Goal: Information Seeking & Learning: Learn about a topic

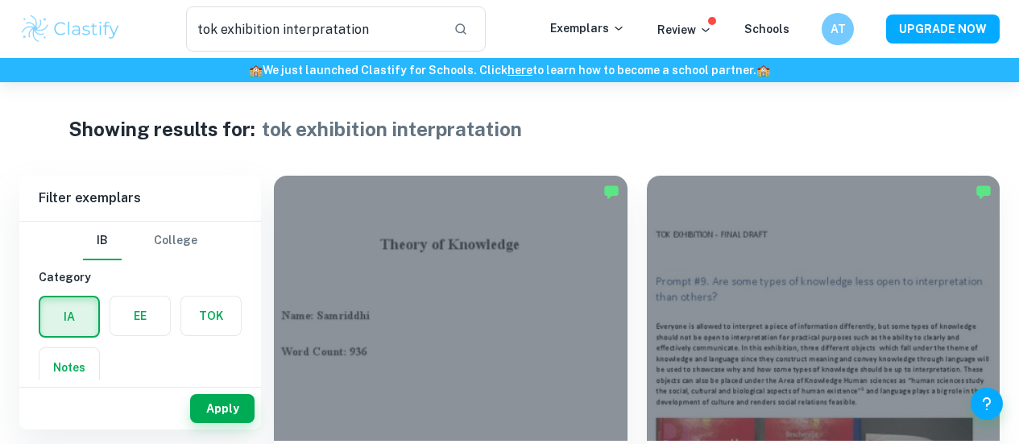
click at [432, 5] on div "tok exhibition interpratation ​ Exemplars Review Schools AT UPGRADE NOW" at bounding box center [509, 29] width 1019 height 58
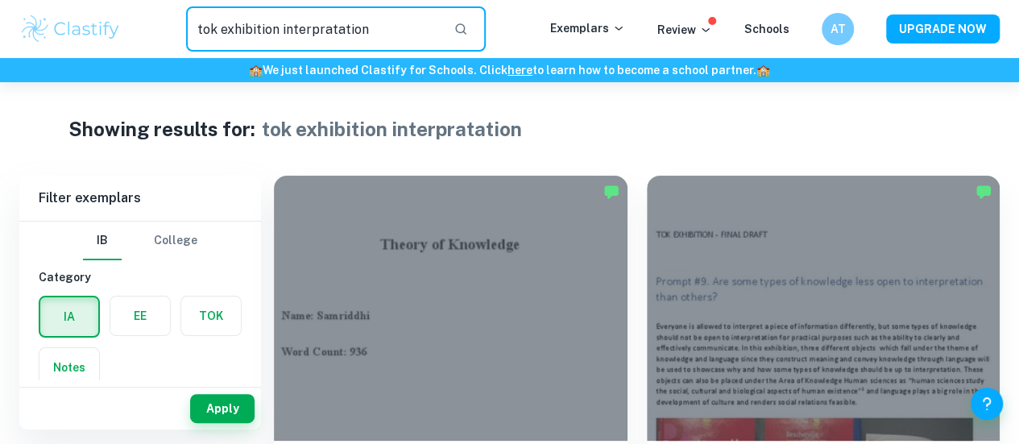
drag, startPoint x: 403, startPoint y: 31, endPoint x: 92, endPoint y: 17, distance: 312.0
click at [92, 17] on div "tok exhibition interpratation ​ Exemplars Review Schools AT UPGRADE NOW" at bounding box center [509, 28] width 1019 height 45
type input "math aa ia population"
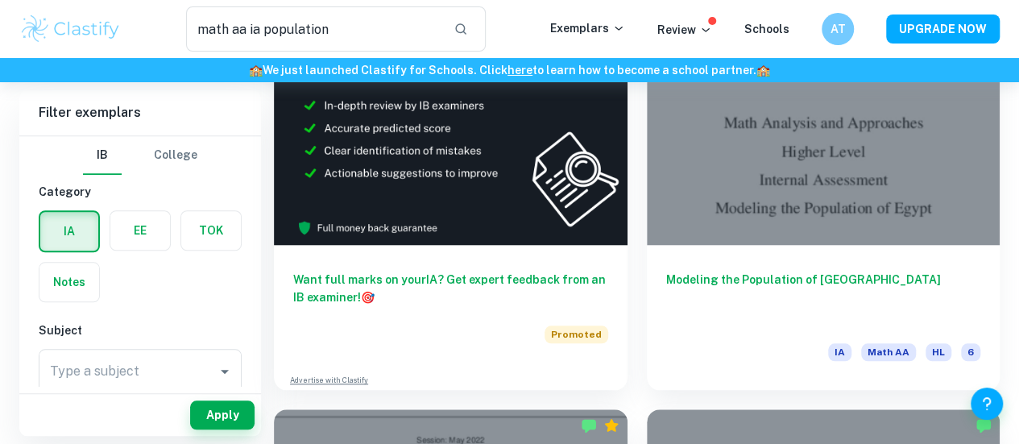
scroll to position [483, 0]
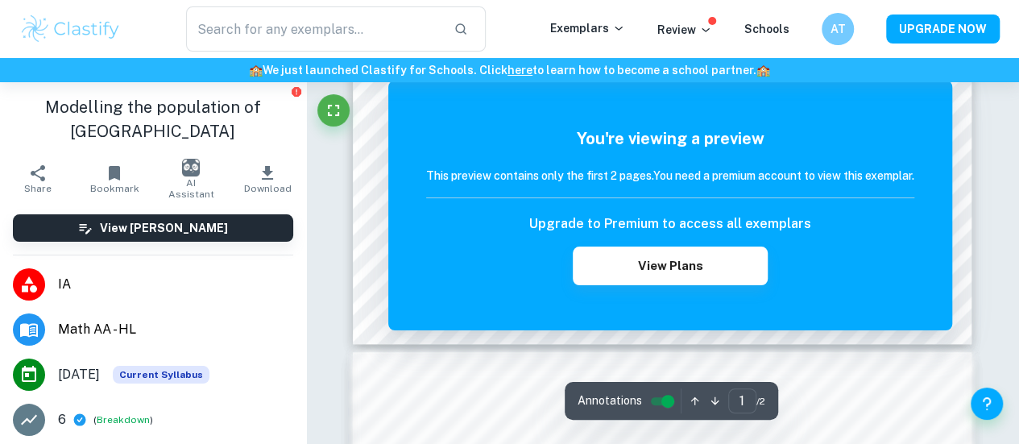
scroll to position [667, 0]
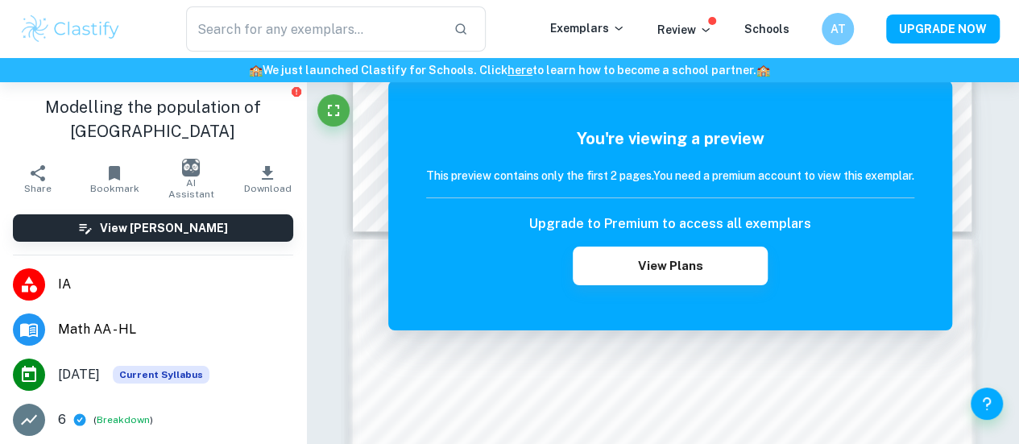
type input "math aa ia population"
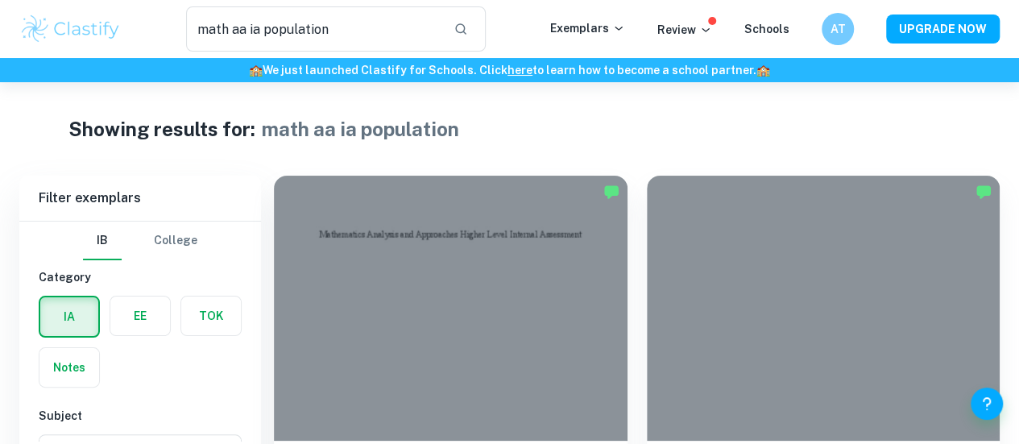
scroll to position [61, 0]
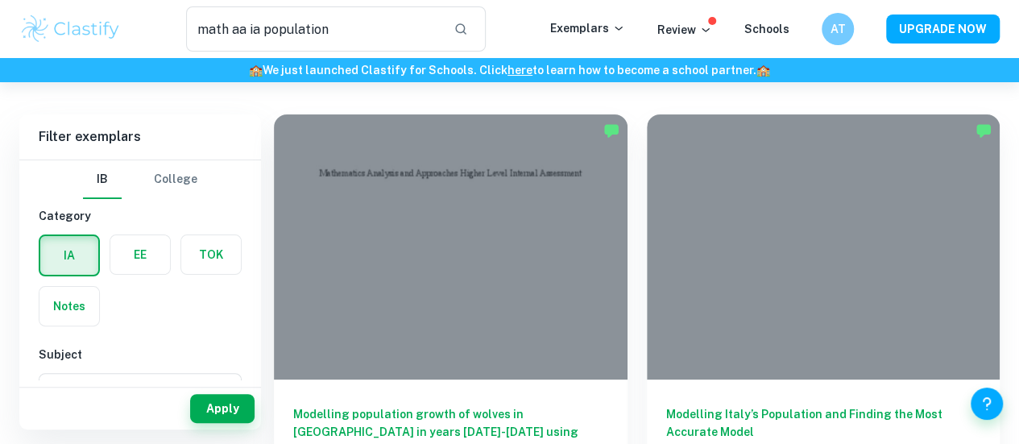
click at [359, 228] on div at bounding box center [451, 246] width 354 height 265
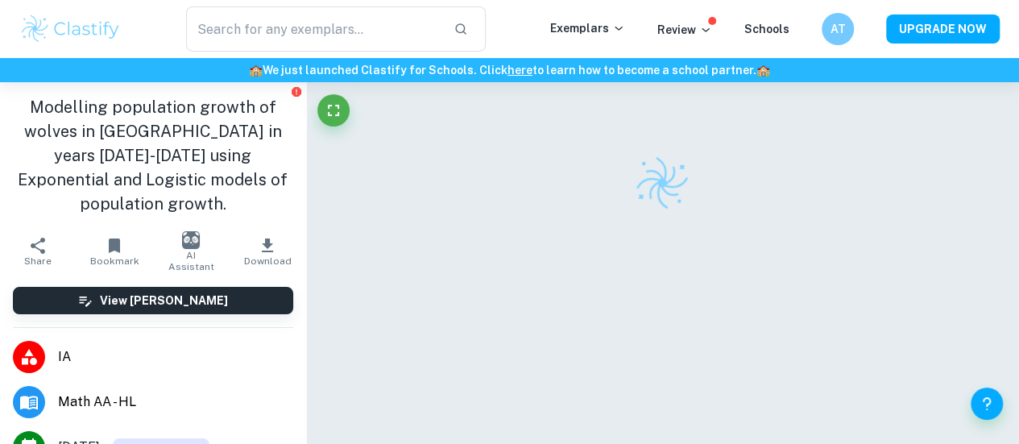
type input "math aa ia population"
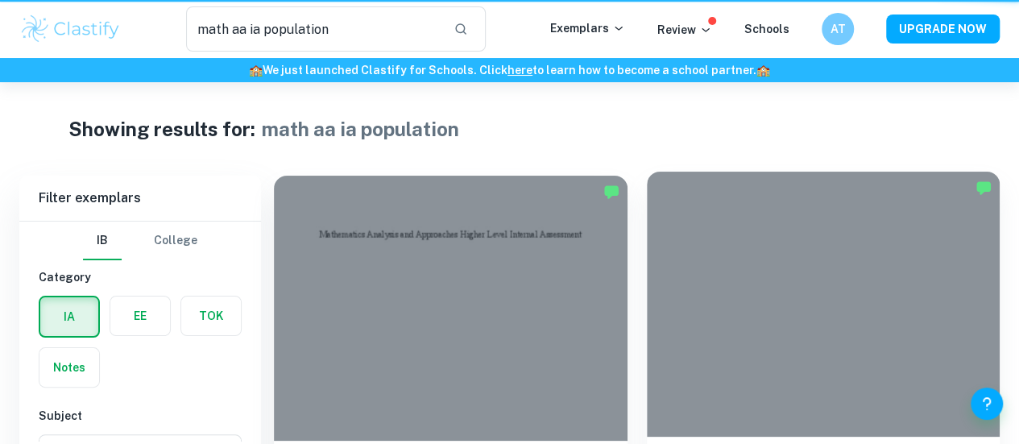
scroll to position [61, 0]
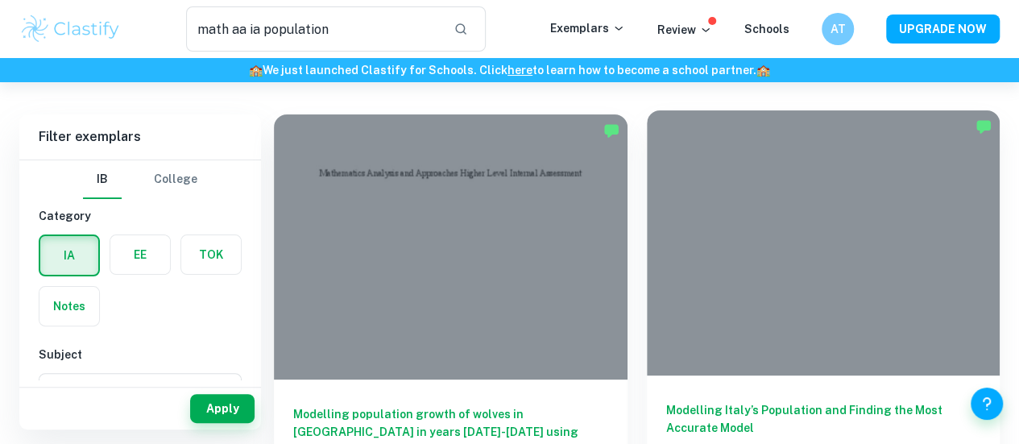
click at [647, 205] on div at bounding box center [824, 242] width 354 height 265
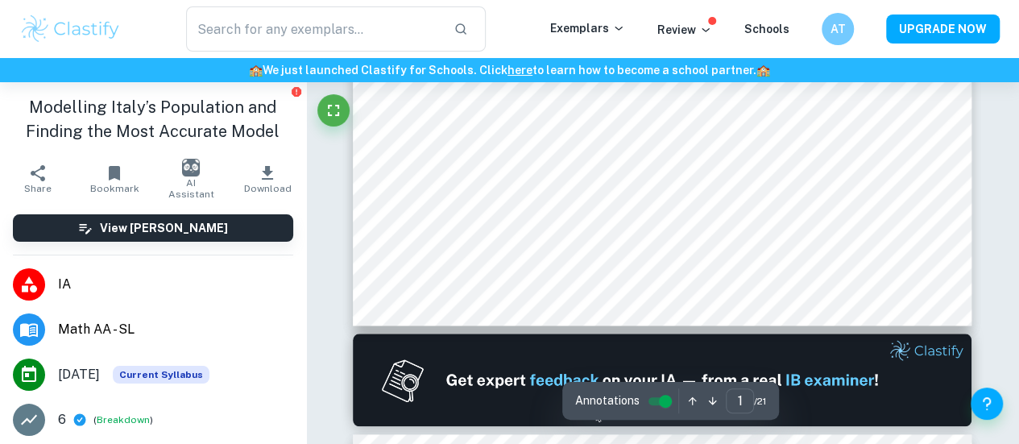
scroll to position [659, 0]
